Goal: Task Accomplishment & Management: Manage account settings

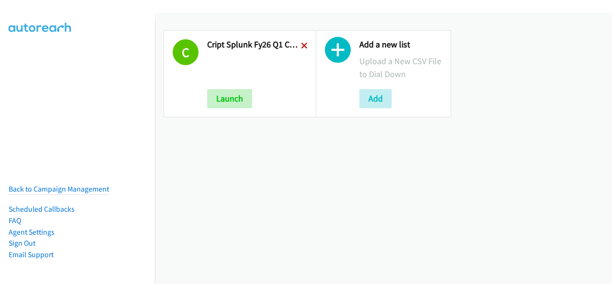
click at [301, 43] on icon at bounding box center [304, 46] width 7 height 7
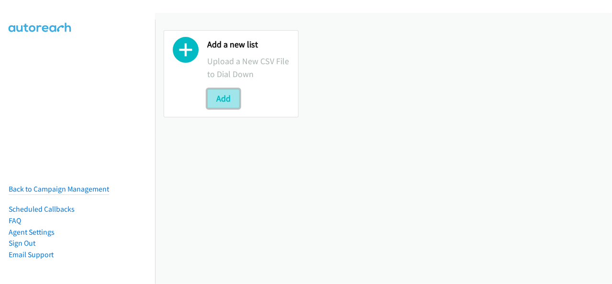
click at [237, 95] on button "Add" at bounding box center [223, 98] width 33 height 19
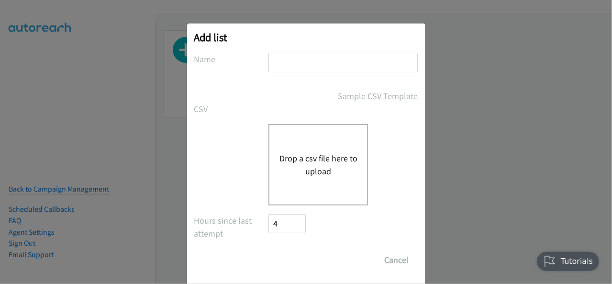
click at [292, 66] on input "text" at bounding box center [342, 63] width 149 height 20
type input "cript - Splunk FY26Q1 CS - O11Y SEC DMAI DM"
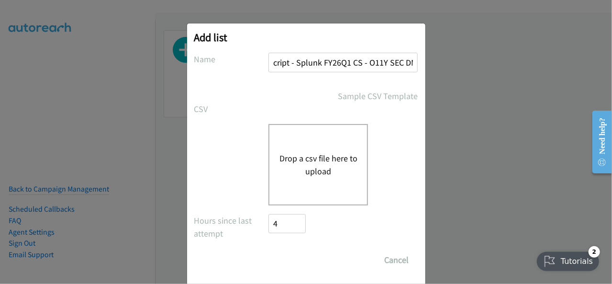
click at [310, 158] on button "Drop a csv file here to upload" at bounding box center [318, 165] width 78 height 26
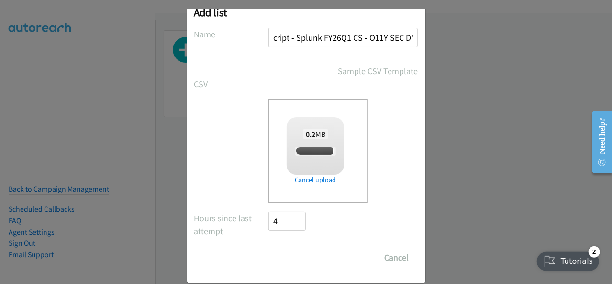
scroll to position [38, 0]
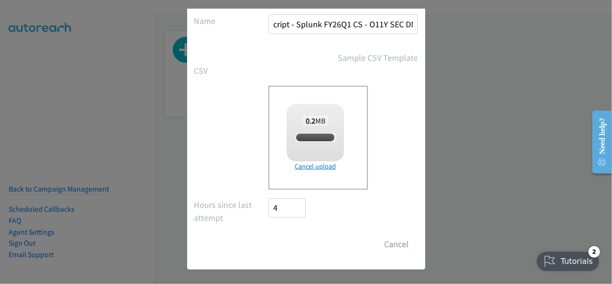
checkbox input "true"
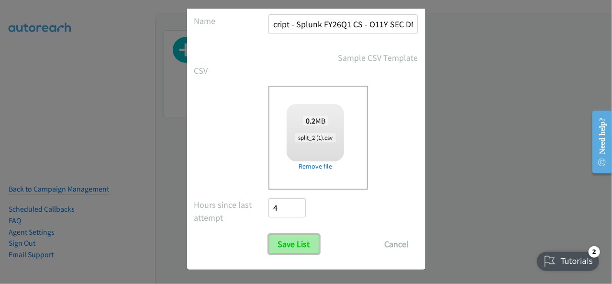
click at [299, 238] on input "Save List" at bounding box center [294, 243] width 50 height 19
